Goal: Information Seeking & Learning: Learn about a topic

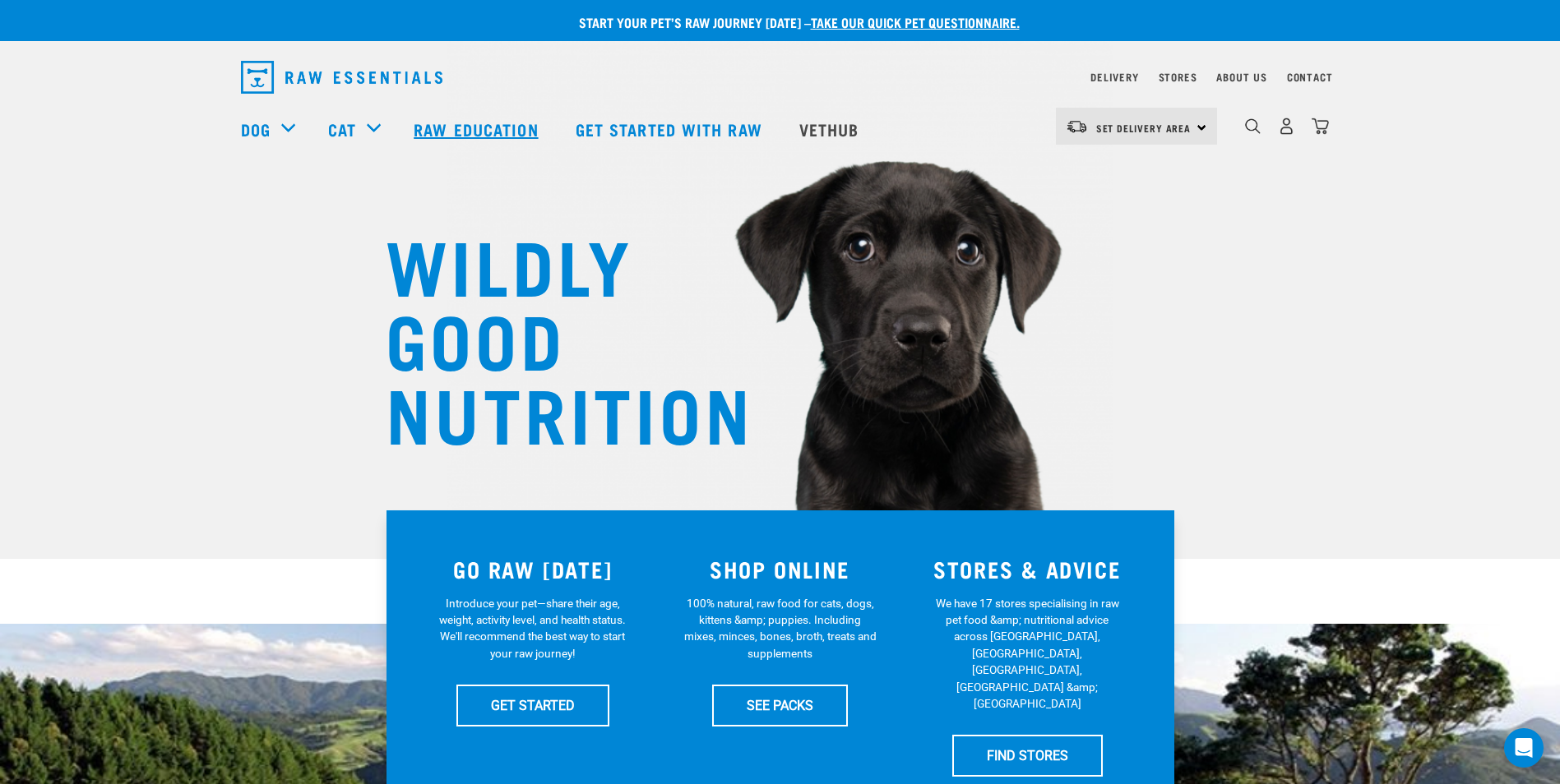
click at [512, 130] on link "Raw Education" at bounding box center [477, 129] width 161 height 66
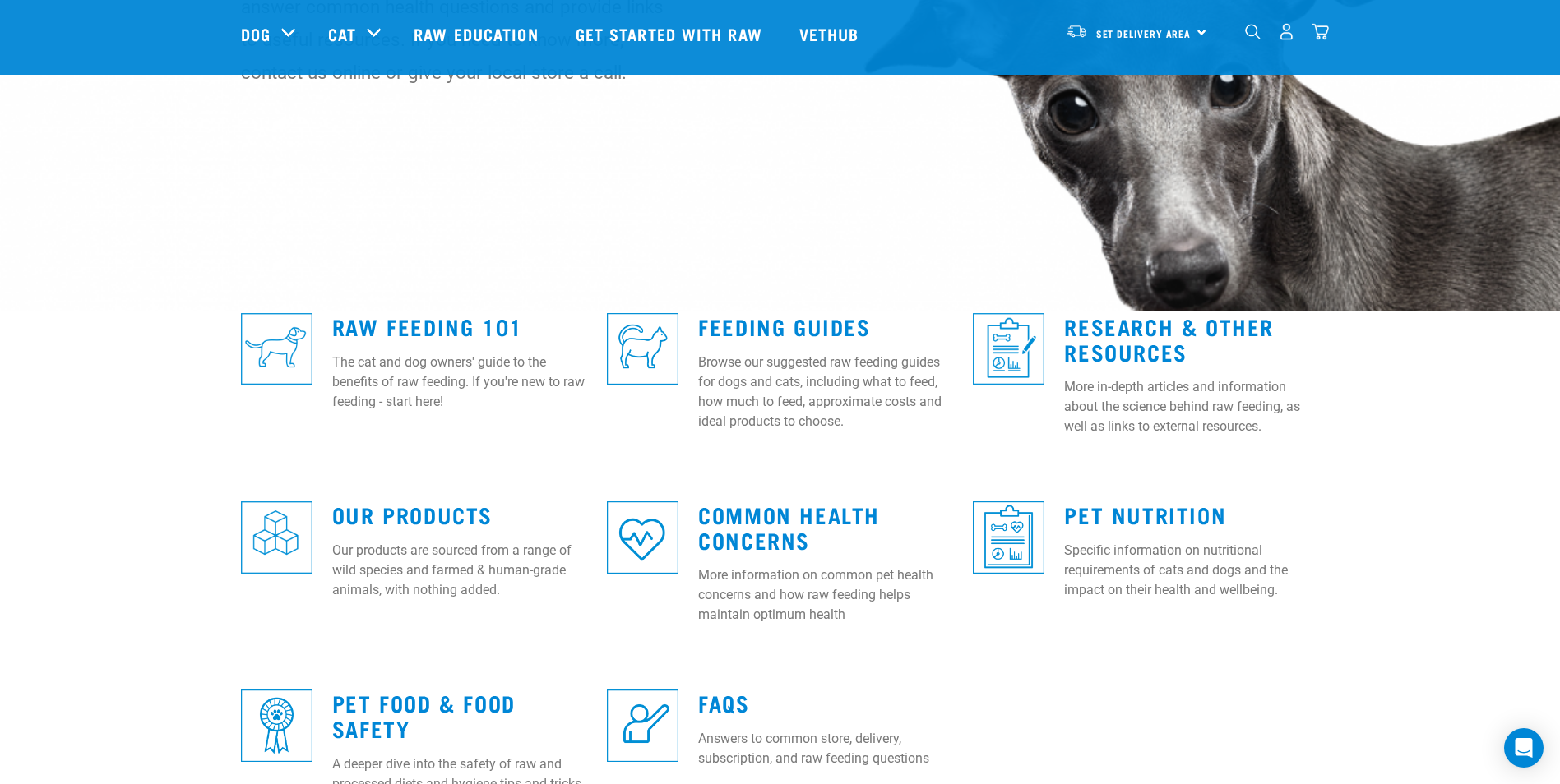
scroll to position [344, 0]
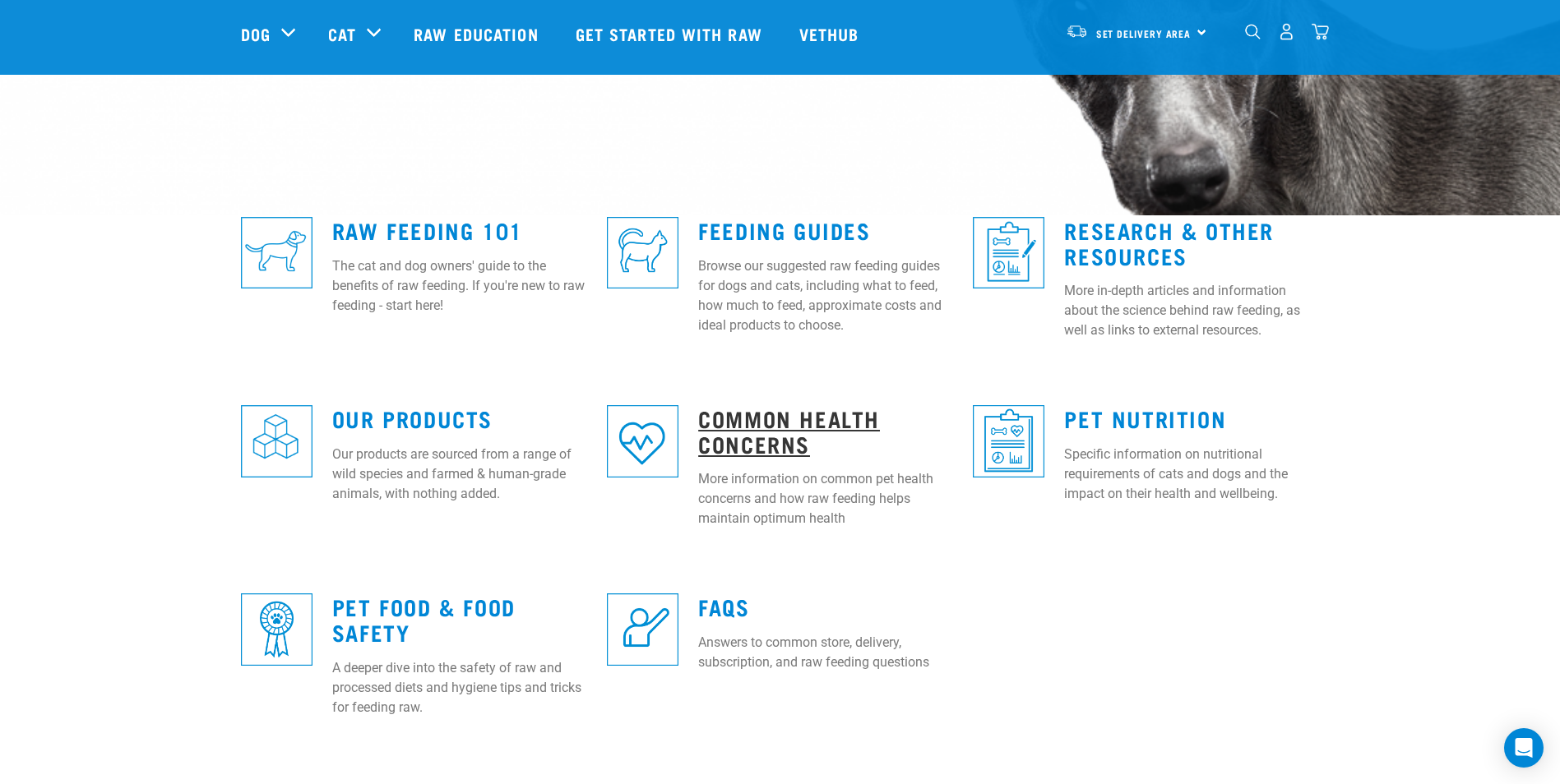
click at [760, 421] on link "Common Health Concerns" at bounding box center [789, 431] width 182 height 38
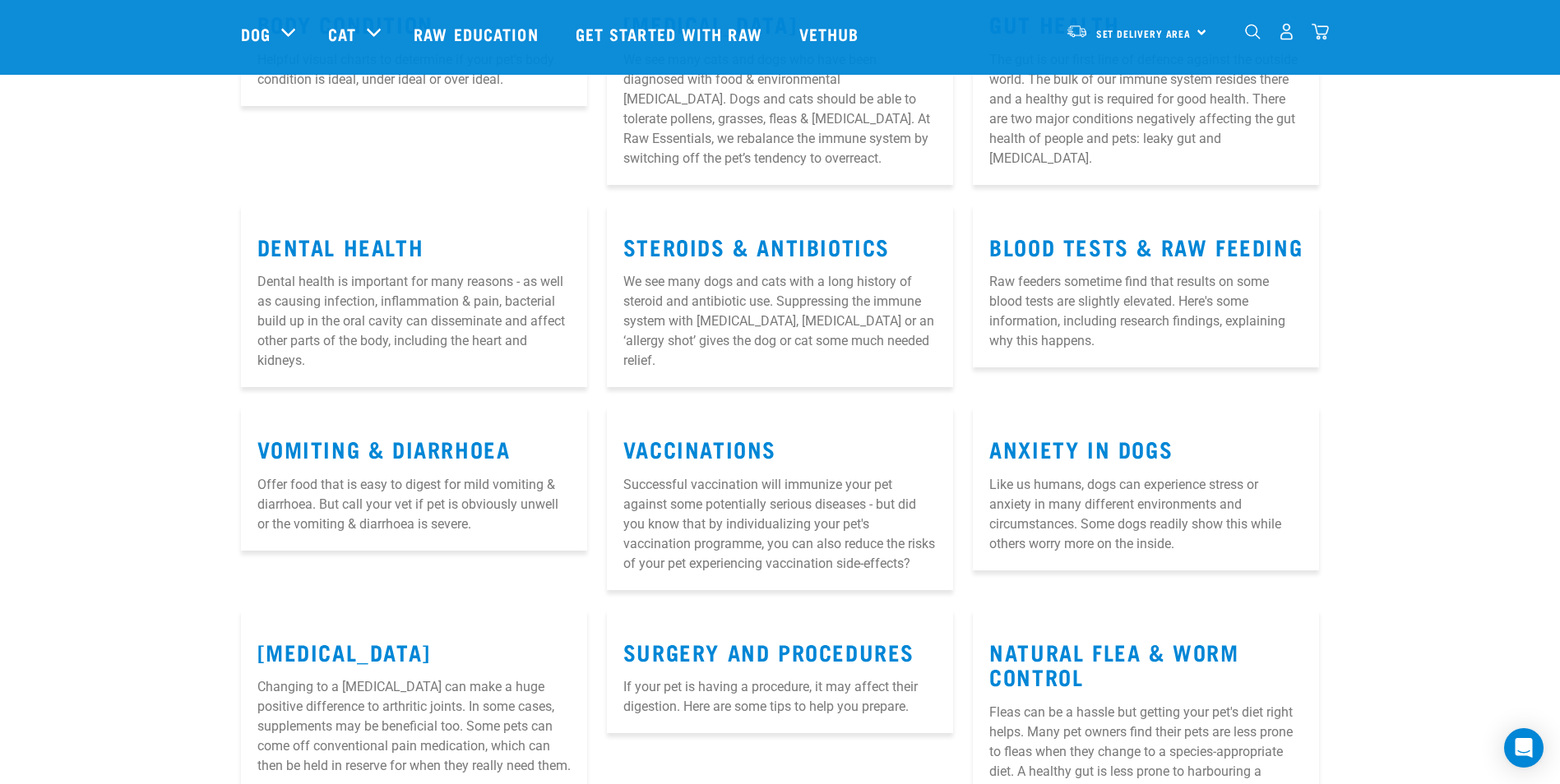
scroll to position [363, 0]
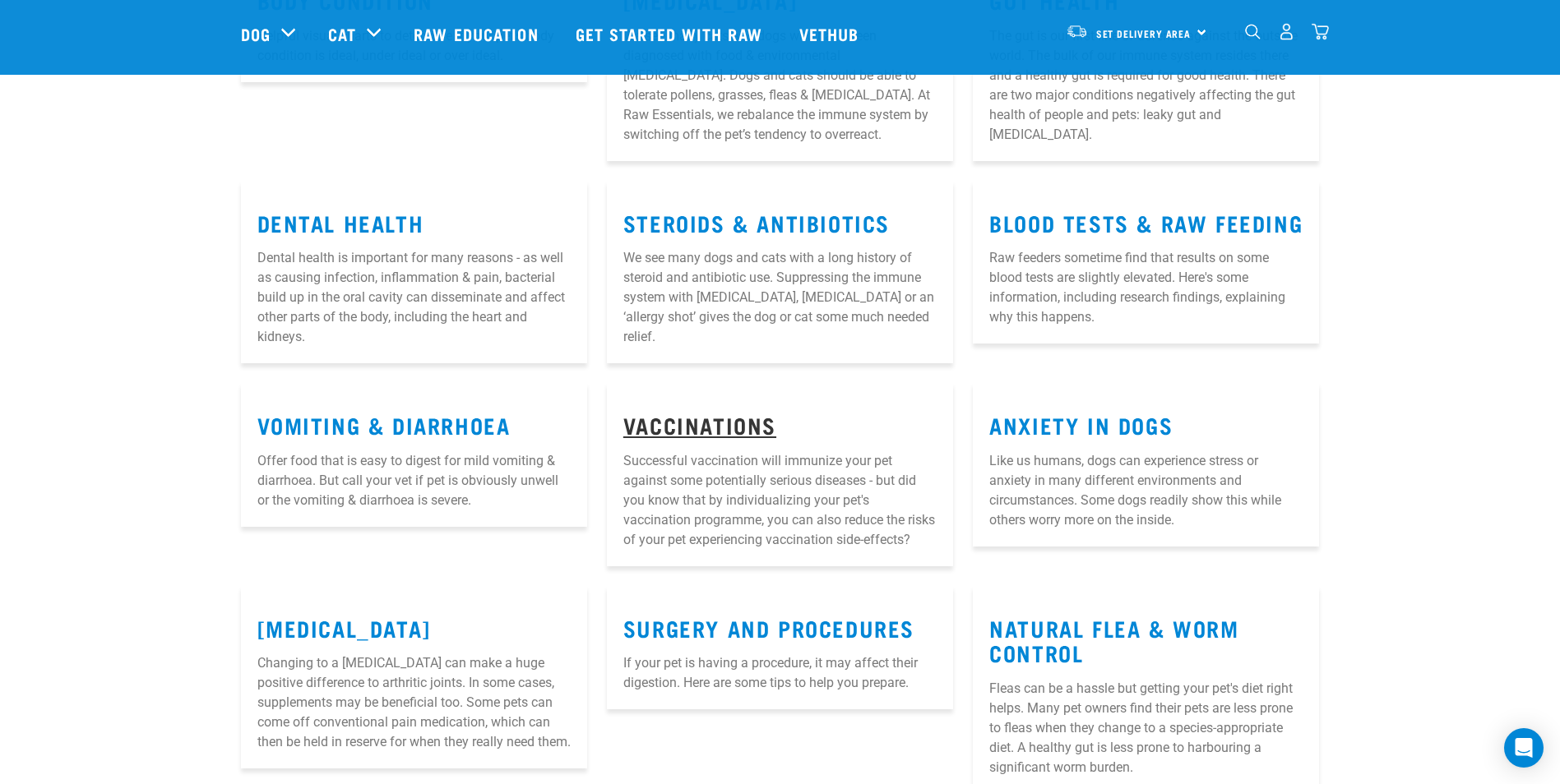
click at [693, 425] on link "Vaccinations" at bounding box center [699, 424] width 153 height 12
